Goal: Information Seeking & Learning: Learn about a topic

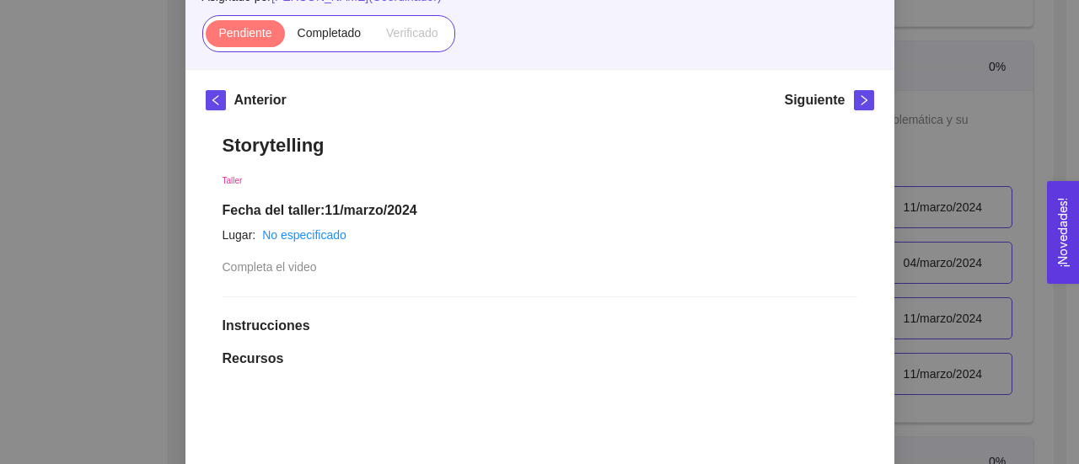
scroll to position [138, 0]
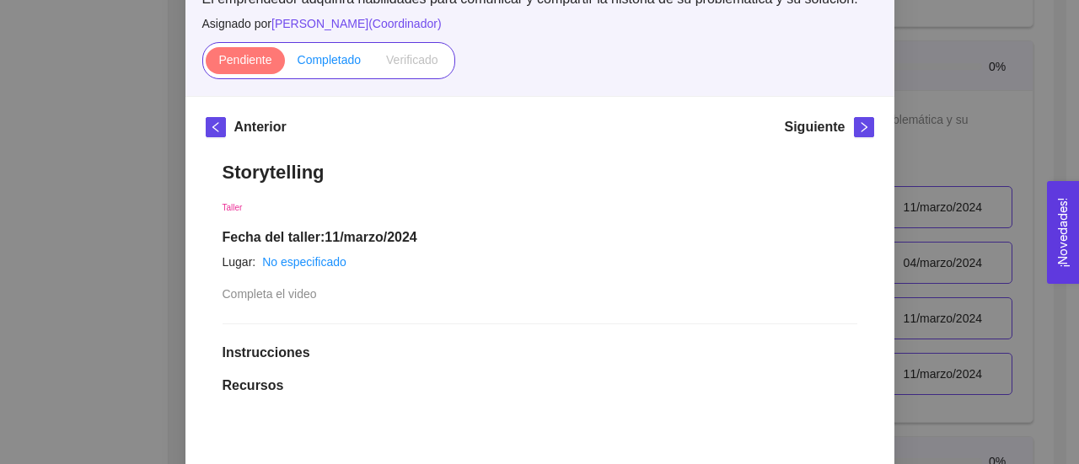
click at [332, 62] on span "Completado" at bounding box center [330, 59] width 64 height 13
click at [285, 64] on input "Completado" at bounding box center [285, 64] width 0 height 0
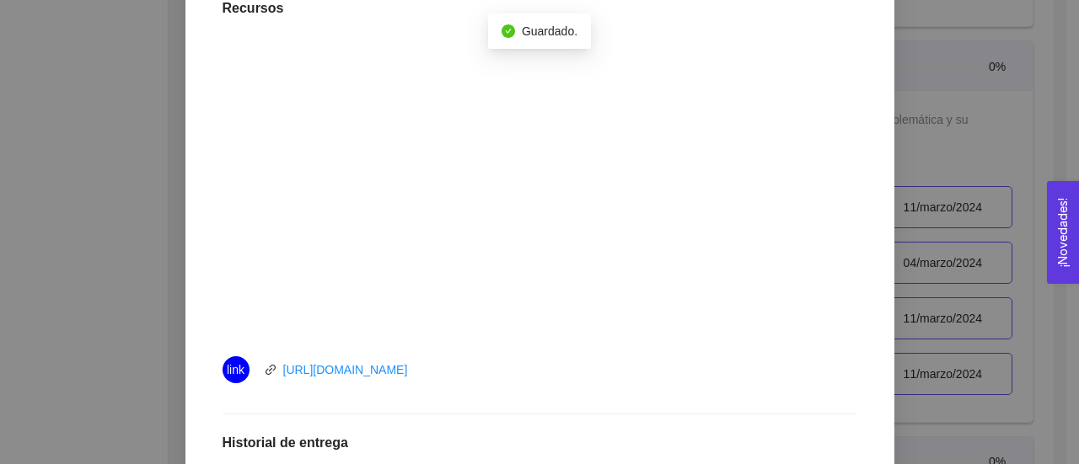
scroll to position [745, 0]
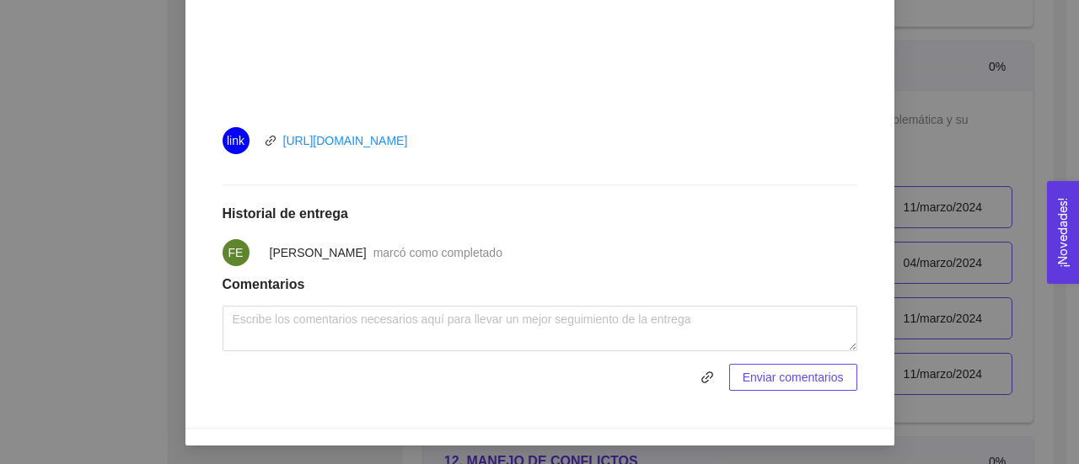
click at [153, 277] on div "11. PITCH & STORYTELLING El emprendedor adquirirá habilidades para comunicar y …" at bounding box center [539, 232] width 1079 height 464
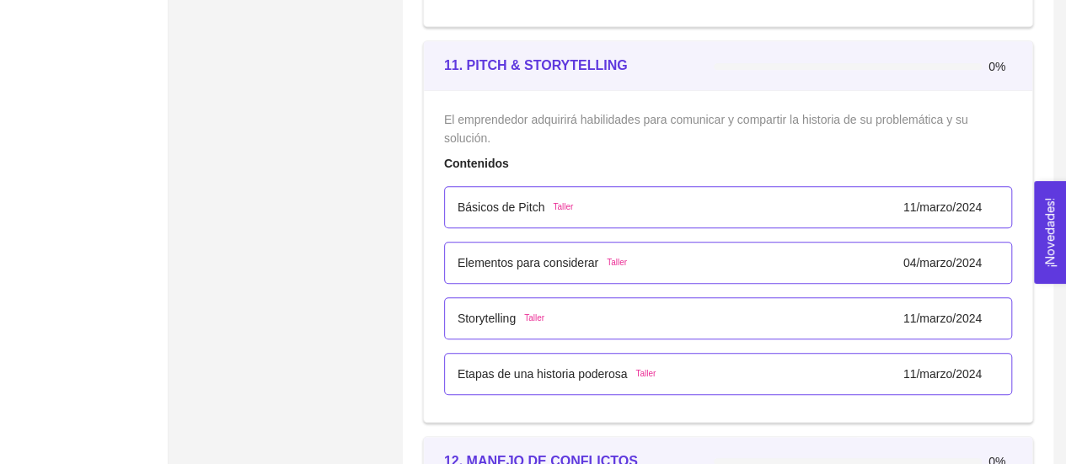
click at [537, 375] on div "Etapas de una historia poderosa Taller [DATE]" at bounding box center [728, 374] width 568 height 42
click at [513, 365] on p "Etapas de una historia poderosa" at bounding box center [543, 374] width 170 height 19
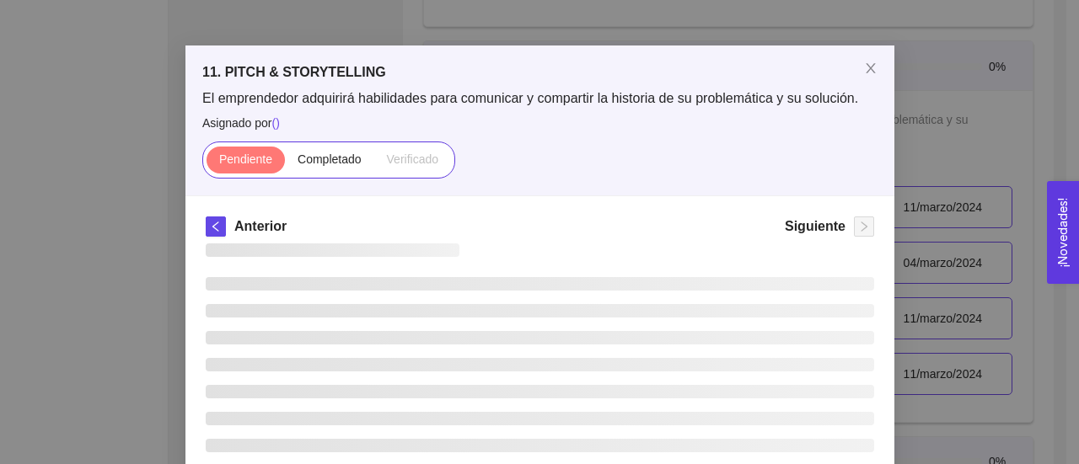
click at [513, 360] on ul at bounding box center [540, 378] width 668 height 202
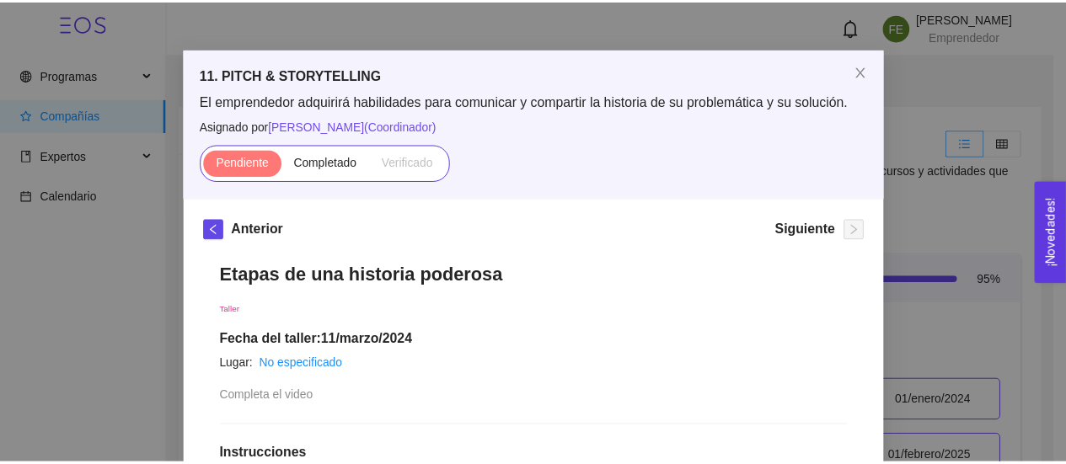
scroll to position [0, 0]
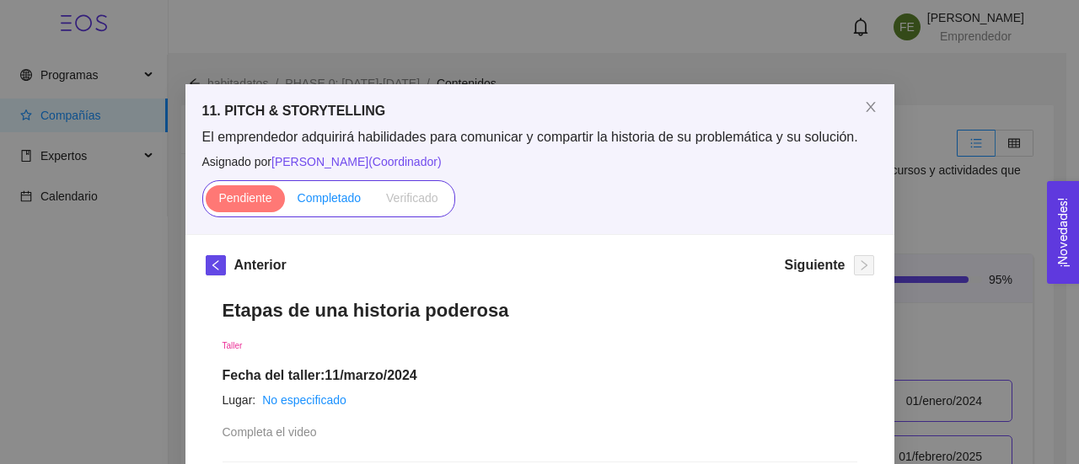
click at [315, 201] on span "Completado" at bounding box center [330, 197] width 64 height 13
click at [285, 202] on input "Completado" at bounding box center [285, 202] width 0 height 0
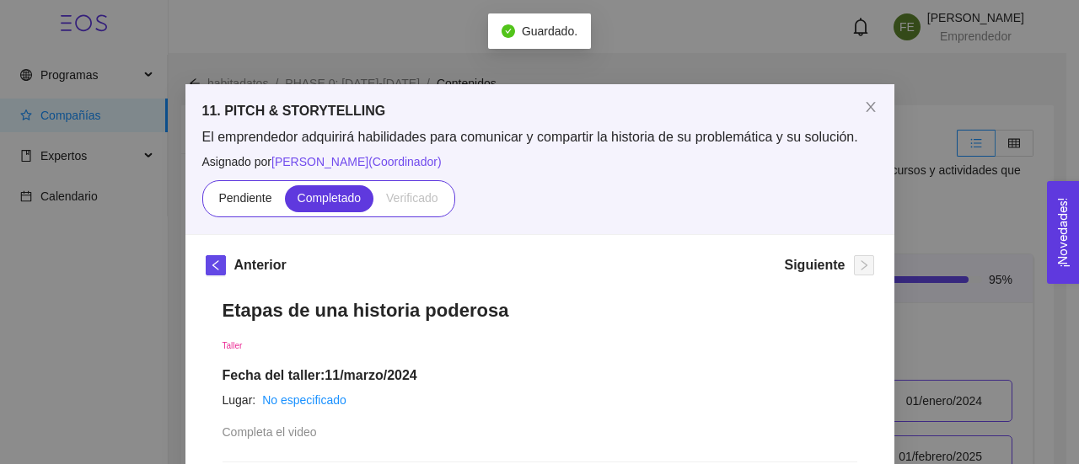
click at [104, 380] on div "11. PITCH & STORYTELLING El emprendedor adquirirá habilidades para comunicar y …" at bounding box center [539, 232] width 1079 height 464
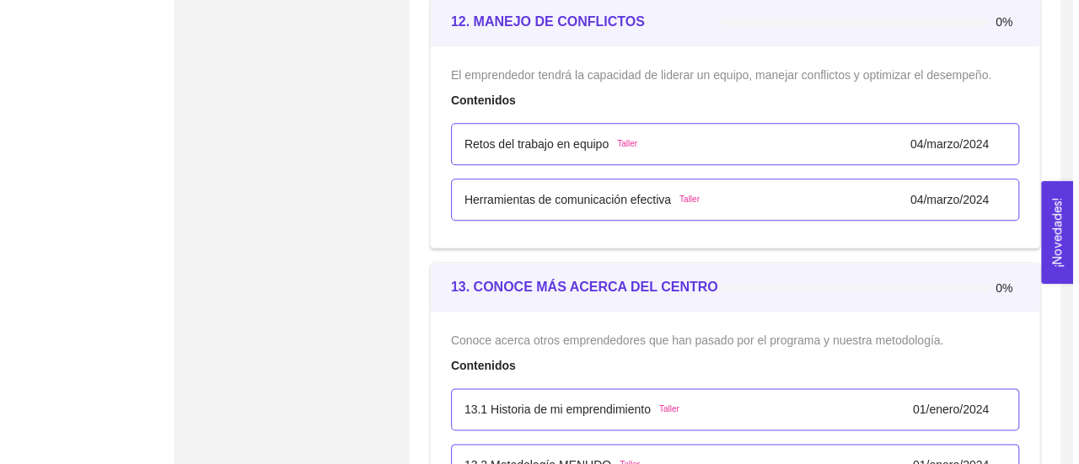
scroll to position [7224, 0]
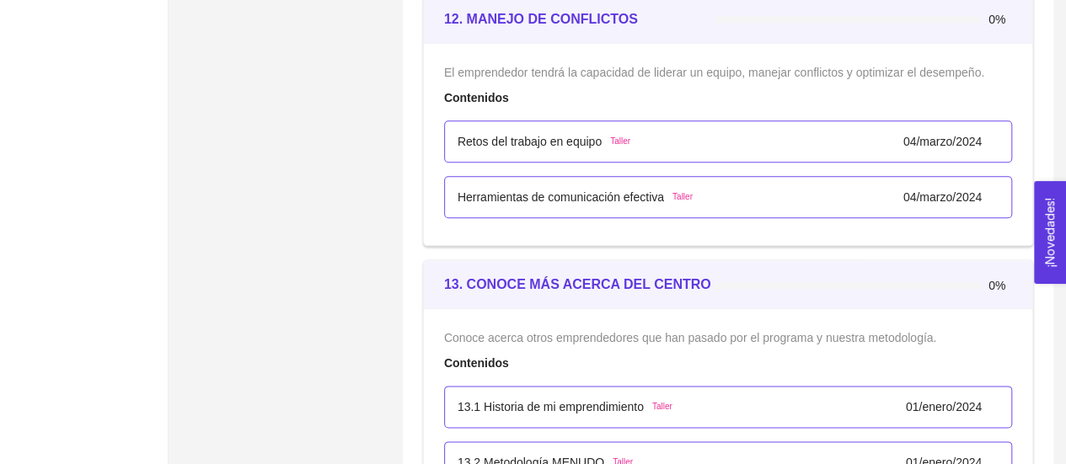
click at [561, 137] on p "Retos del trabajo en equipo" at bounding box center [530, 141] width 144 height 19
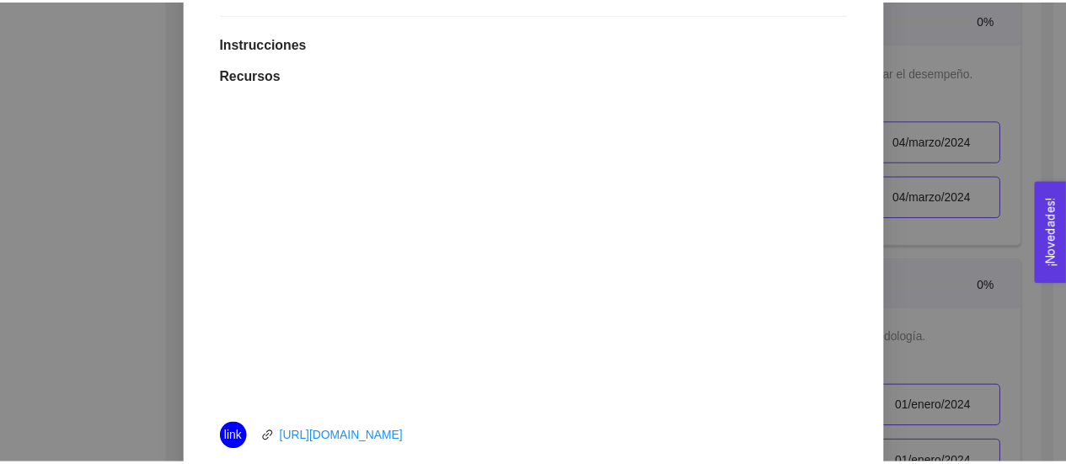
scroll to position [0, 0]
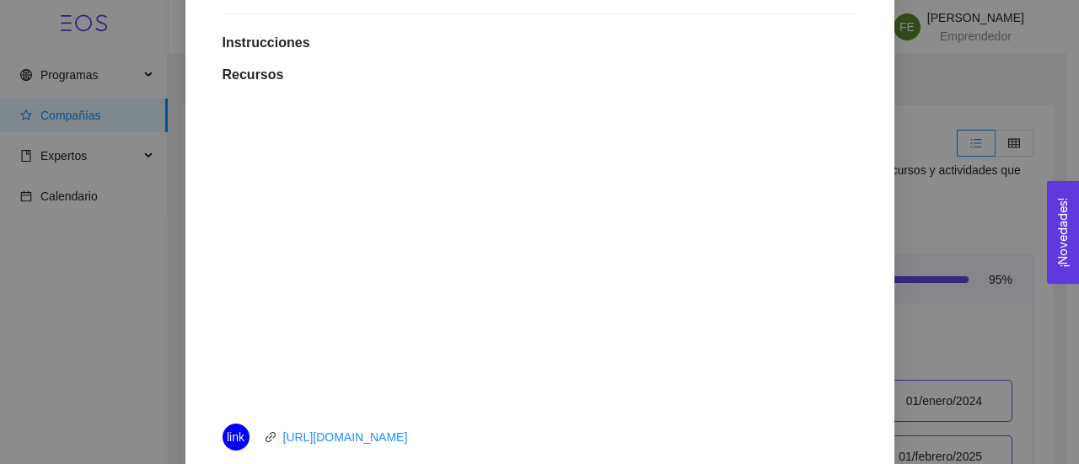
click at [140, 358] on div "12. MANEJO DE CONFLICTOS El emprendedor tendrá la capacidad de liderar un equip…" at bounding box center [539, 232] width 1079 height 464
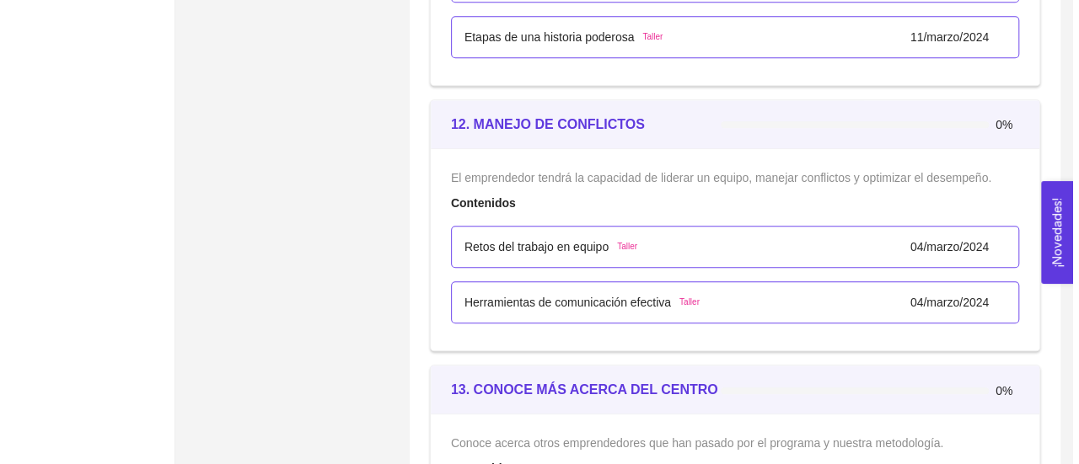
scroll to position [7142, 0]
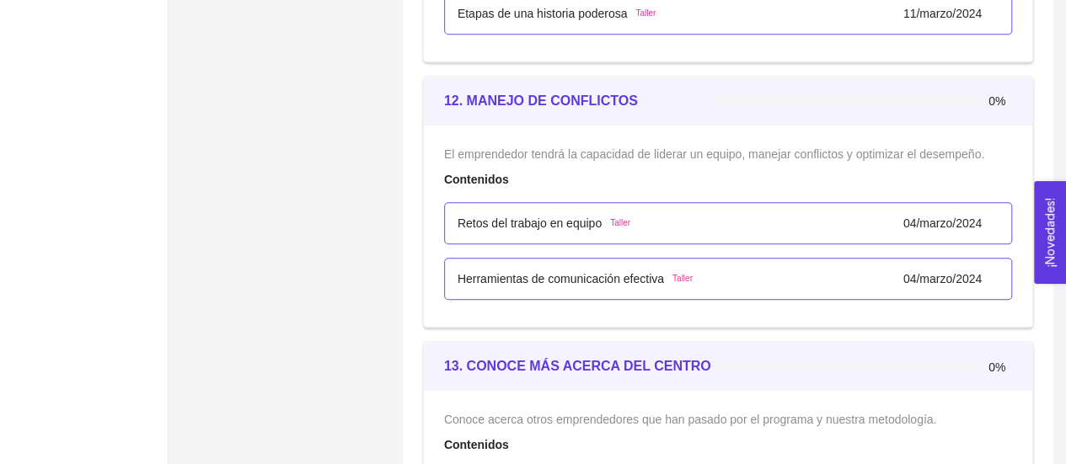
click at [539, 217] on p "Retos del trabajo en equipo" at bounding box center [530, 223] width 144 height 19
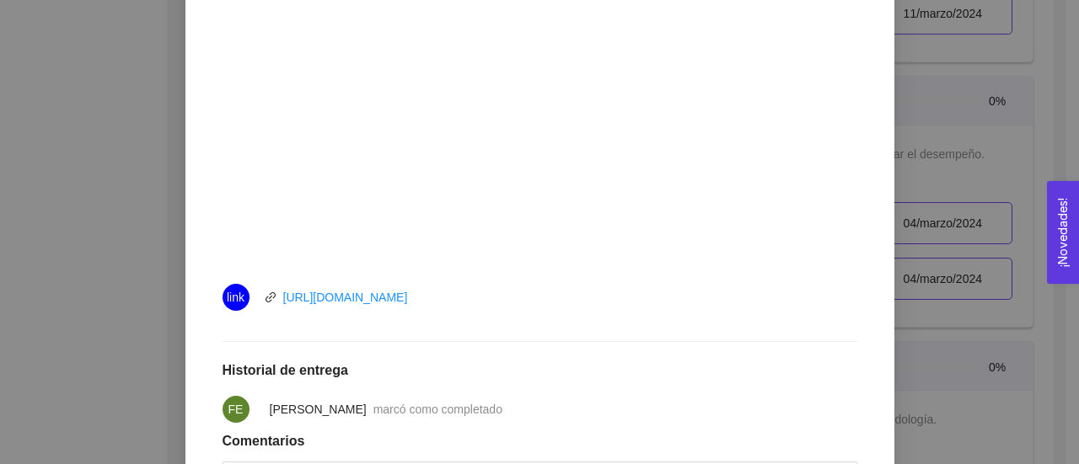
scroll to position [624, 0]
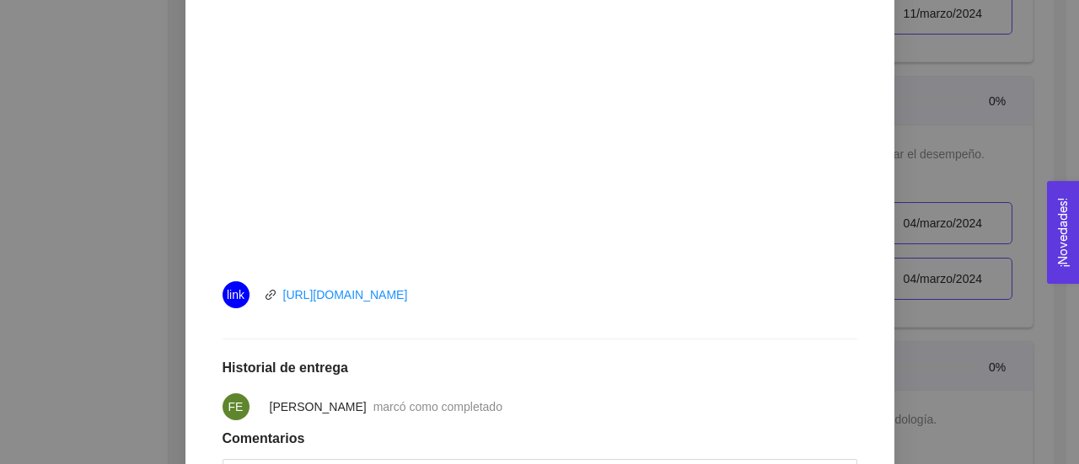
click at [83, 259] on div "12. MANEJO DE CONFLICTOS El emprendedor tendrá la capacidad de liderar un equip…" at bounding box center [539, 232] width 1079 height 464
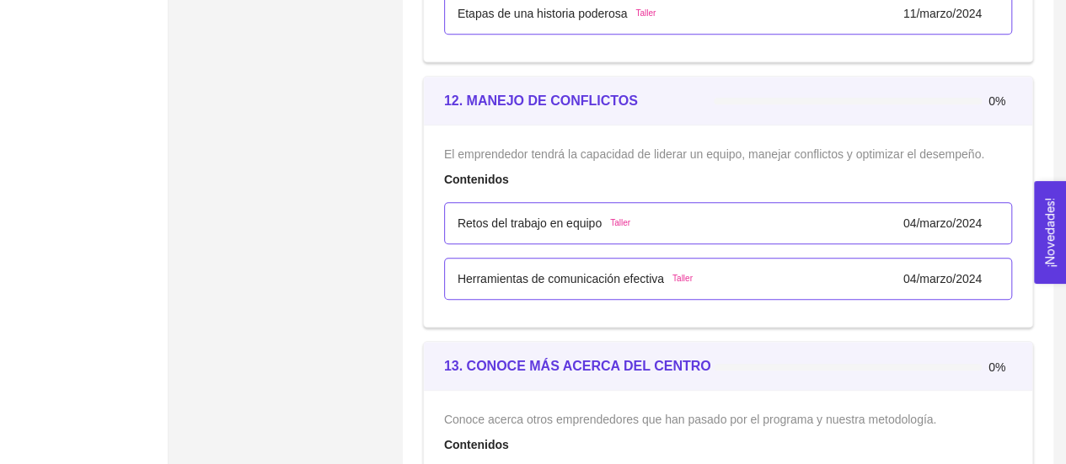
click at [499, 276] on p "Herramientas de comunicación efectiva" at bounding box center [561, 279] width 207 height 19
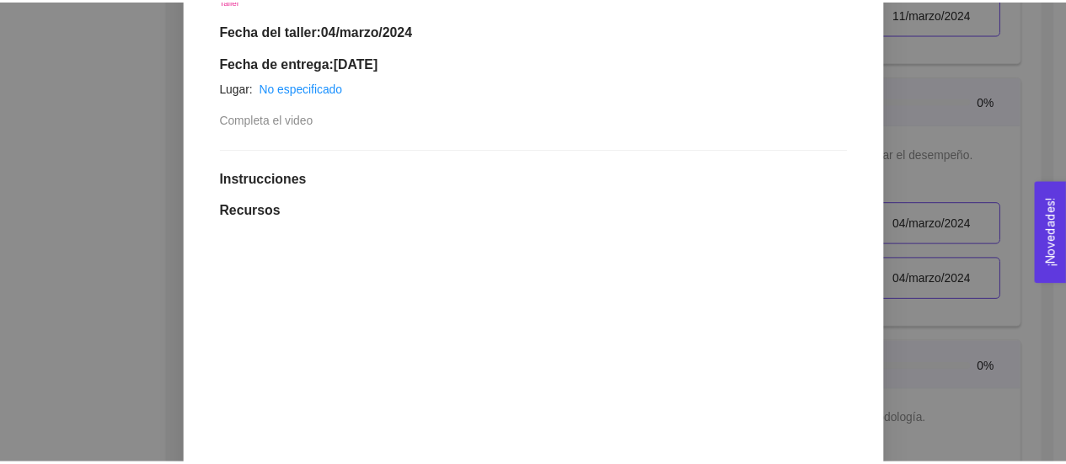
scroll to position [354, 0]
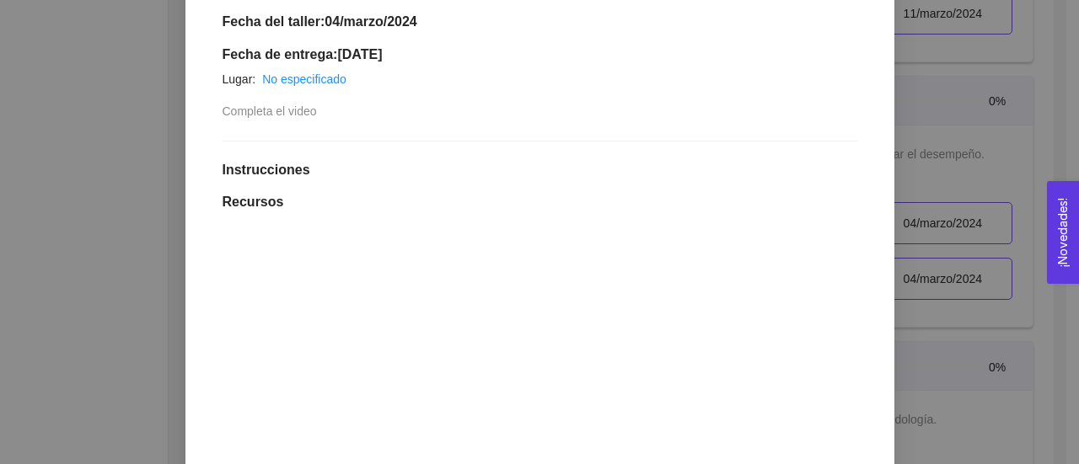
click at [49, 271] on div "12. MANEJO DE CONFLICTOS El emprendedor tendrá la capacidad de liderar un equip…" at bounding box center [539, 232] width 1079 height 464
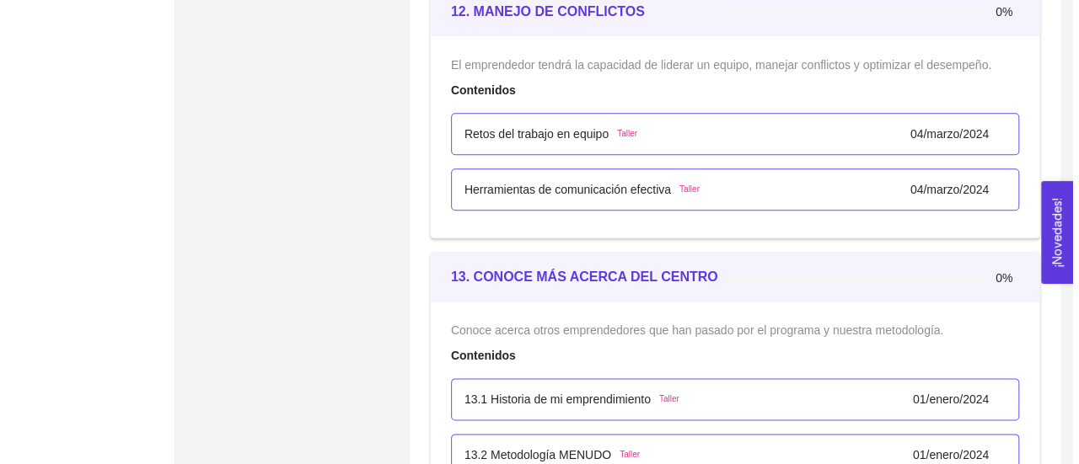
scroll to position [7306, 0]
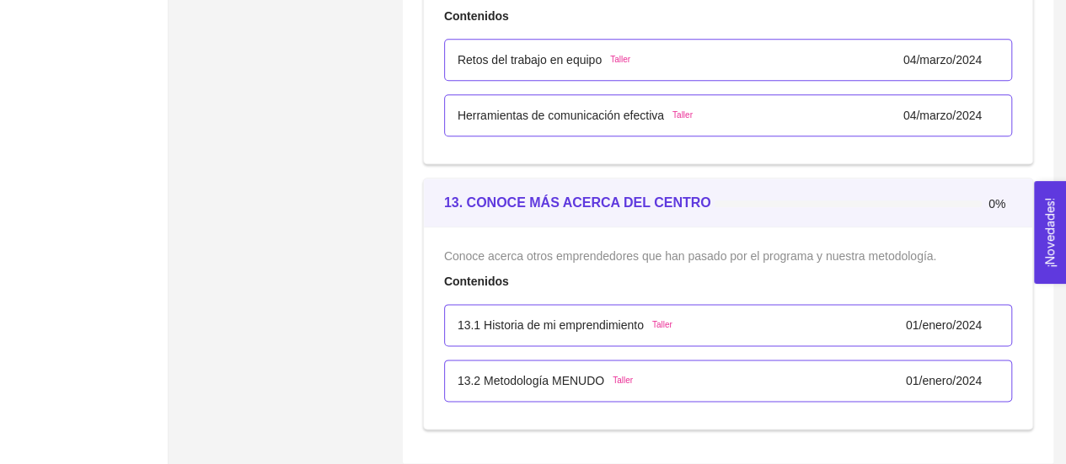
click at [558, 316] on p "13.1 Historia de mi emprendimiento" at bounding box center [551, 325] width 186 height 19
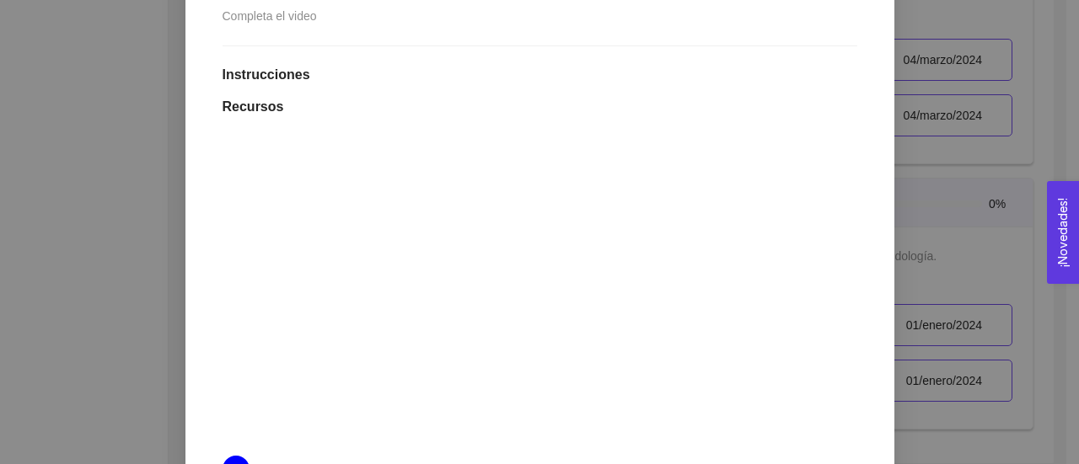
scroll to position [448, 0]
click at [135, 232] on div "13. CONOCE MÁS ACERCA DEL CENTRO DE EXCELENCIA Conoce acerca otros emprendedore…" at bounding box center [539, 232] width 1079 height 464
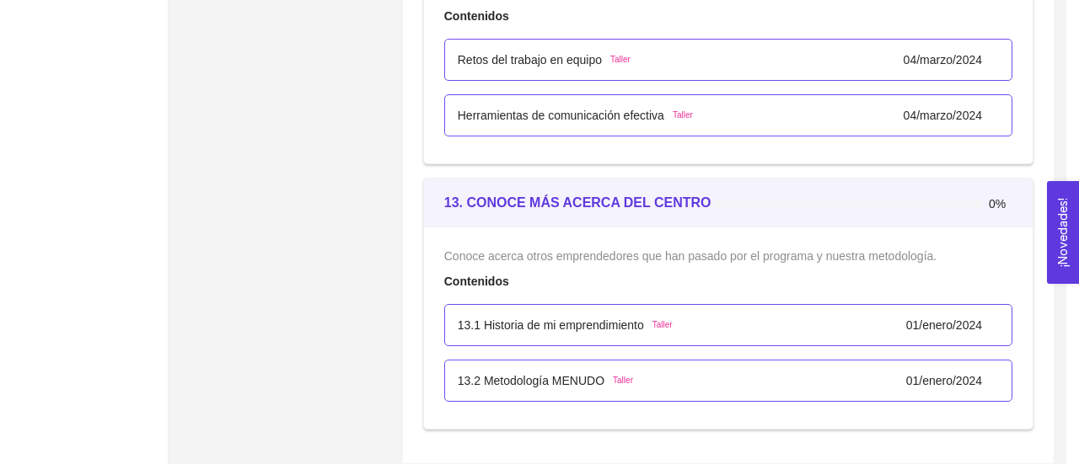
scroll to position [7287, 0]
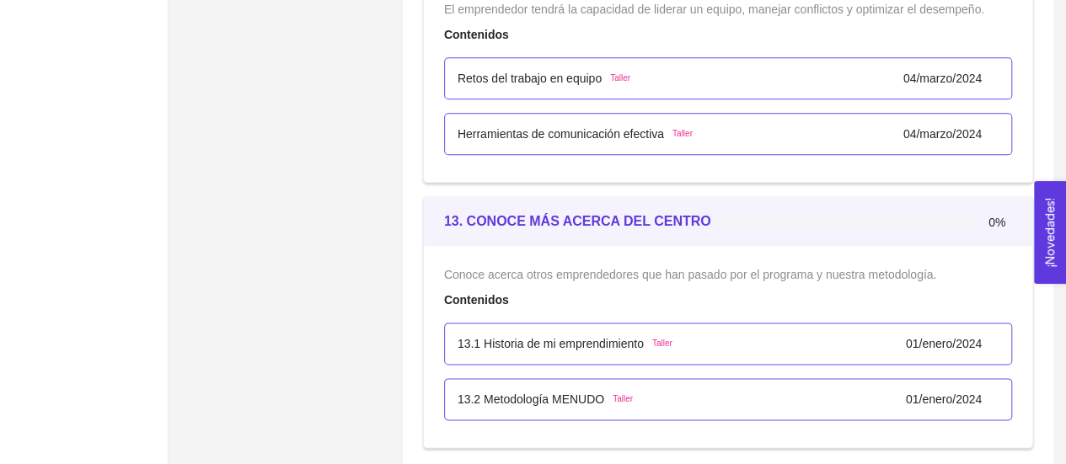
click at [497, 378] on div "13.2 Metodología MENUDO Taller [DATE]" at bounding box center [728, 399] width 568 height 42
click at [512, 392] on p "13.2 Metodología MENUDO" at bounding box center [531, 399] width 147 height 19
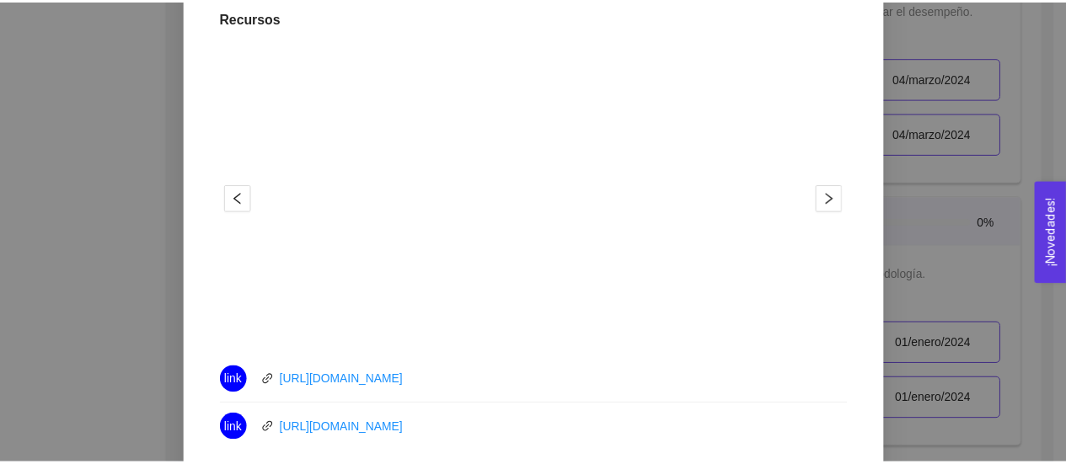
scroll to position [539, 0]
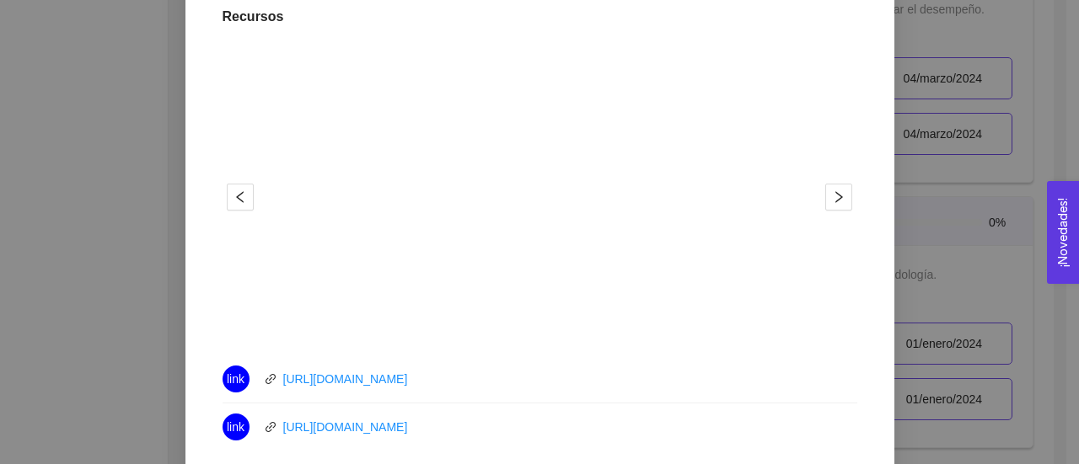
click at [185, 257] on div "Anterior Siguiente 13.2 Metodología MENUDO Taller Fecha del taller: [DATE] Fech…" at bounding box center [539, 205] width 709 height 1018
click at [153, 248] on div "13. CONOCE MÁS ACERCA DEL CENTRO DE EXCELENCIA Conoce acerca otros emprendedore…" at bounding box center [539, 232] width 1079 height 464
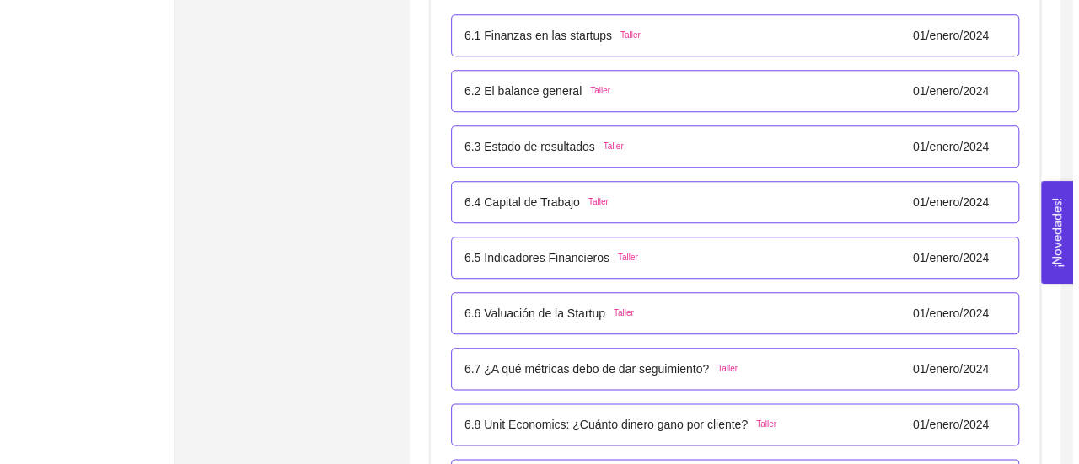
scroll to position [4029, 0]
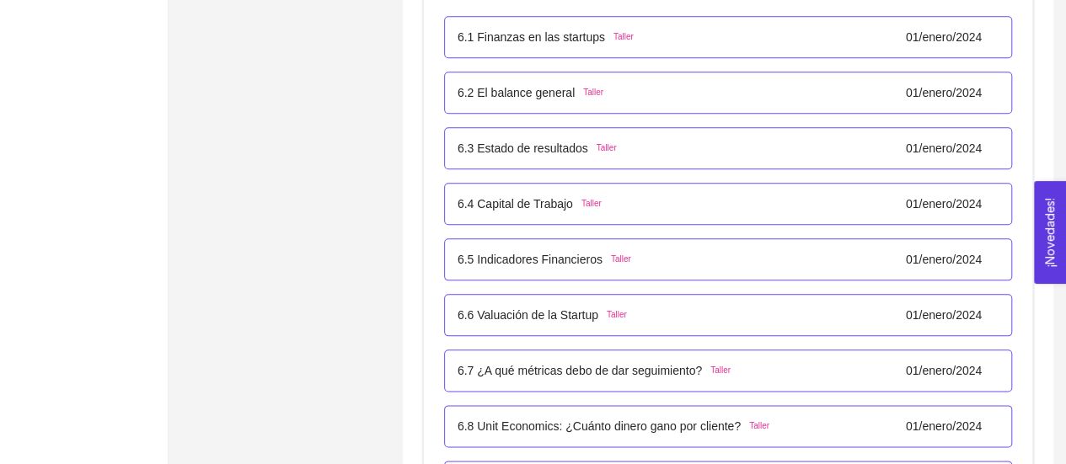
click at [571, 207] on div "6.4 Capital de Trabajo Taller" at bounding box center [530, 204] width 144 height 19
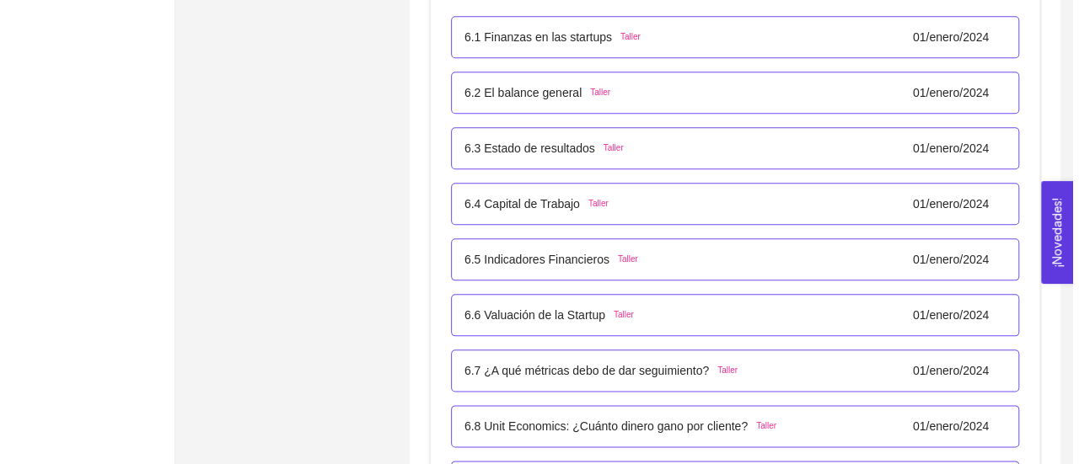
scroll to position [39, 0]
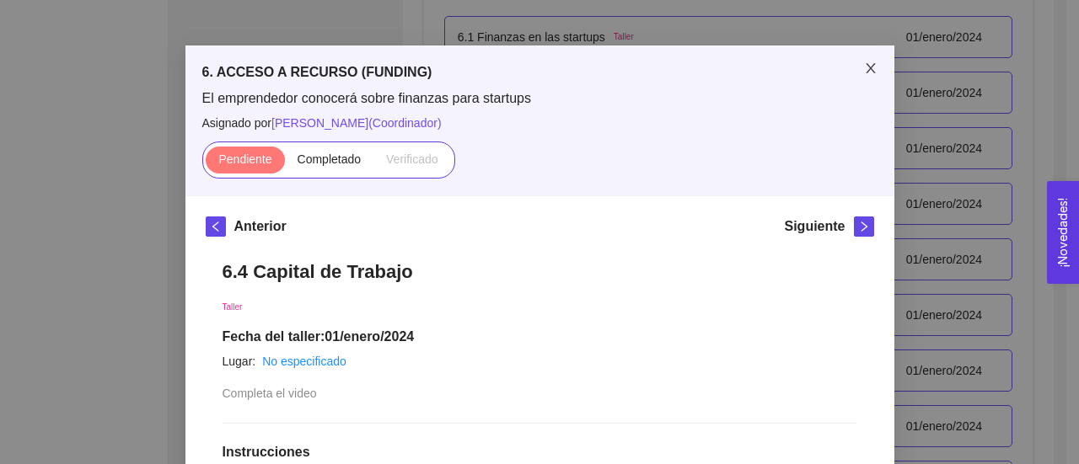
click at [866, 70] on icon "close" at bounding box center [870, 68] width 13 height 13
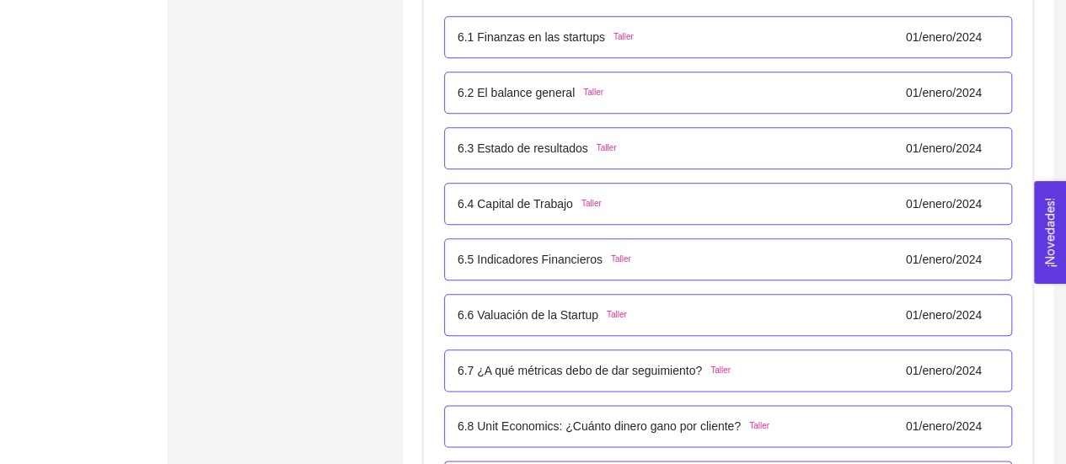
click at [582, 155] on div "6.3 Estado de resultados Taller [DATE]" at bounding box center [728, 148] width 568 height 42
click at [548, 139] on p "6.3 Estado de resultados" at bounding box center [523, 148] width 131 height 19
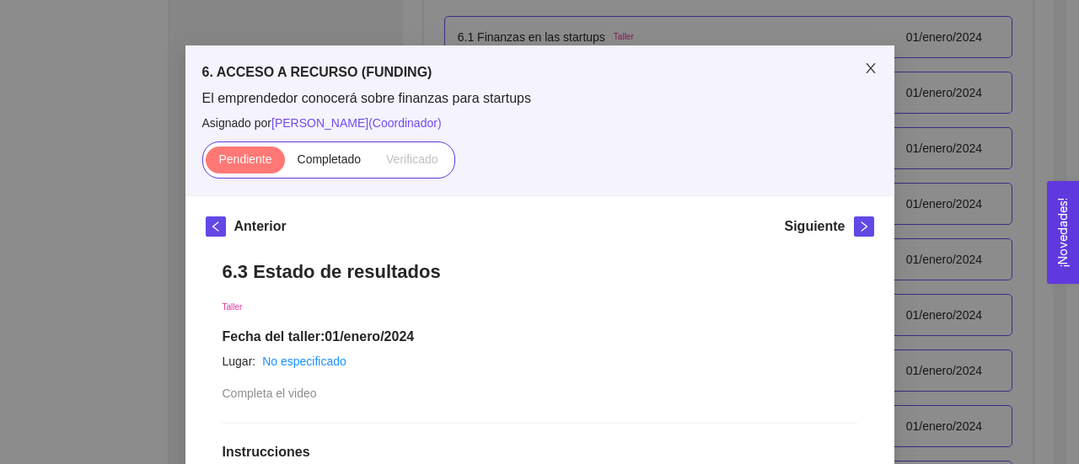
click at [864, 72] on icon "close" at bounding box center [870, 68] width 13 height 13
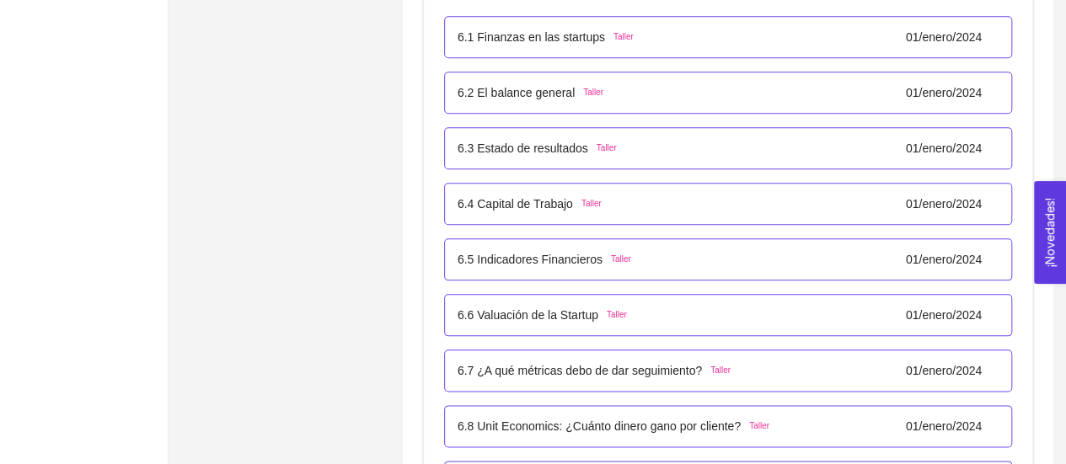
click at [592, 89] on span "Taller" at bounding box center [593, 92] width 20 height 13
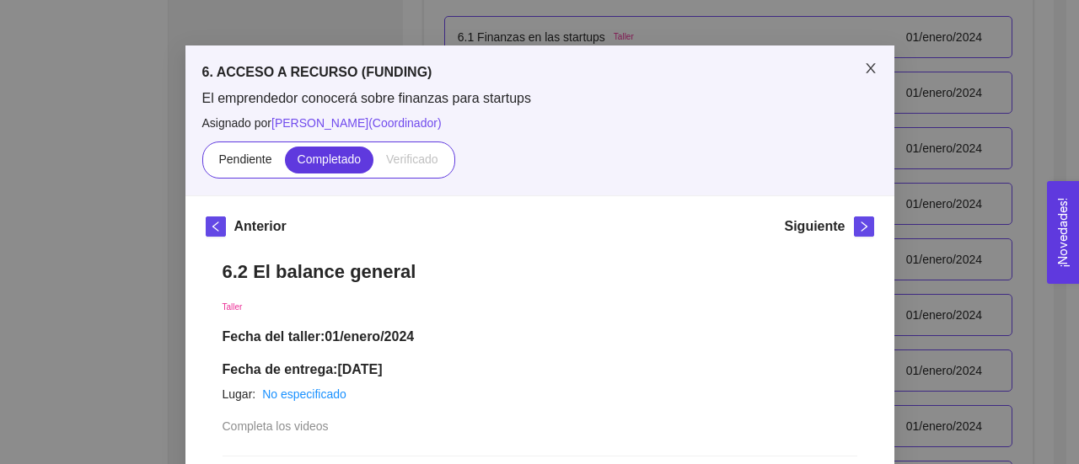
click at [864, 70] on icon "close" at bounding box center [870, 68] width 13 height 13
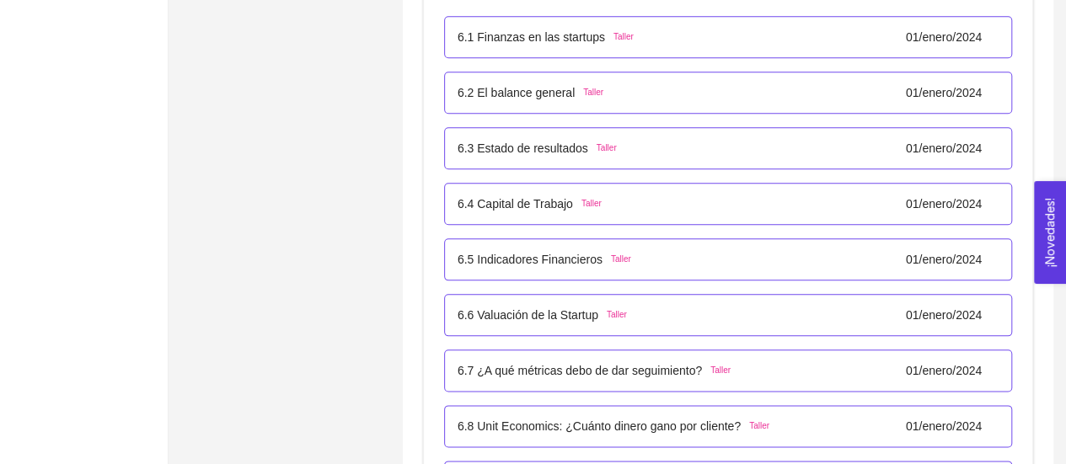
click at [492, 142] on p "6.3 Estado de resultados" at bounding box center [523, 148] width 131 height 19
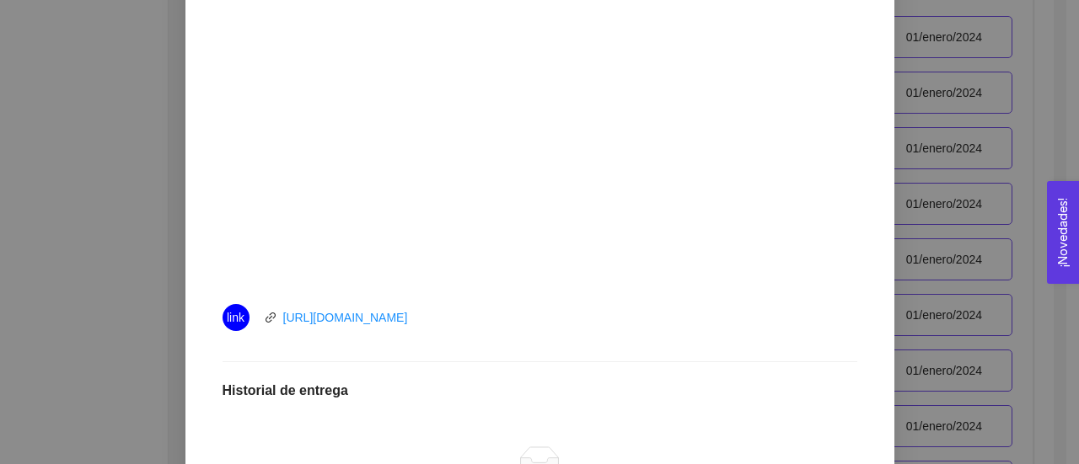
scroll to position [569, 0]
